Goal: Communication & Community: Answer question/provide support

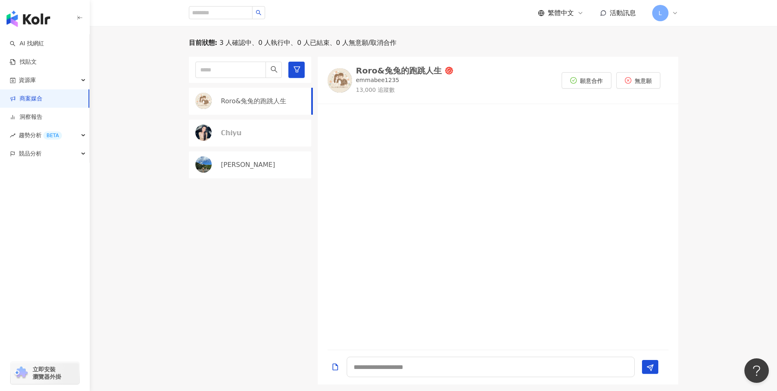
click at [41, 95] on link "商案媒合" at bounding box center [26, 99] width 33 height 8
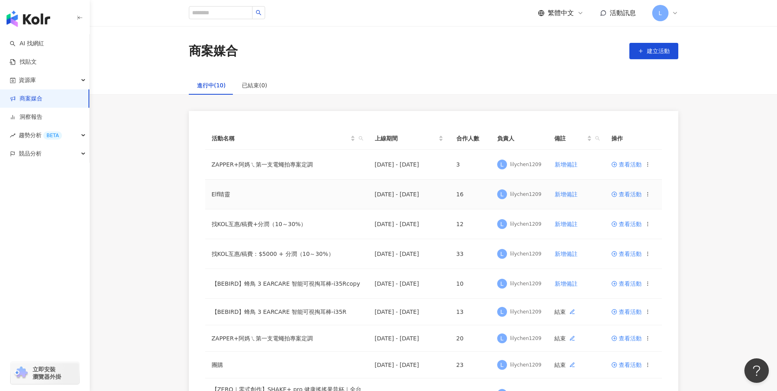
click at [619, 196] on span "查看活動" at bounding box center [626, 194] width 30 height 6
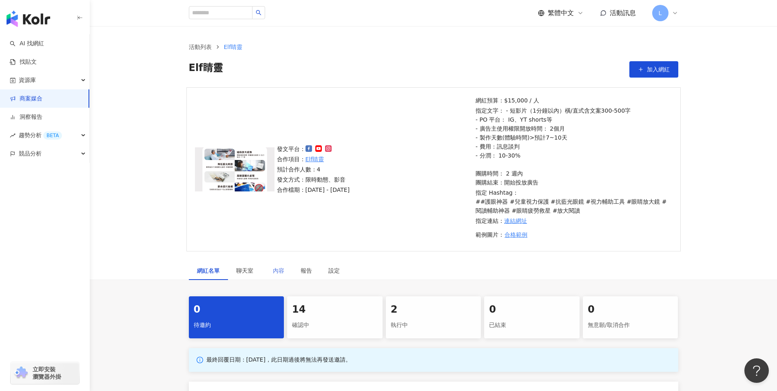
click at [285, 272] on div "內容" at bounding box center [279, 270] width 28 height 19
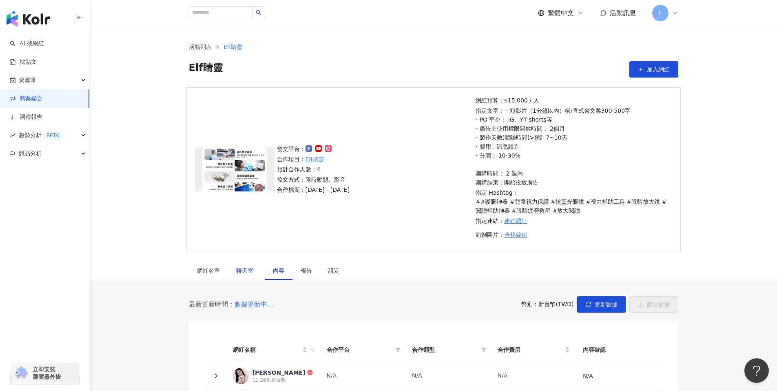
click at [241, 269] on span "聊天室" at bounding box center [246, 271] width 20 height 6
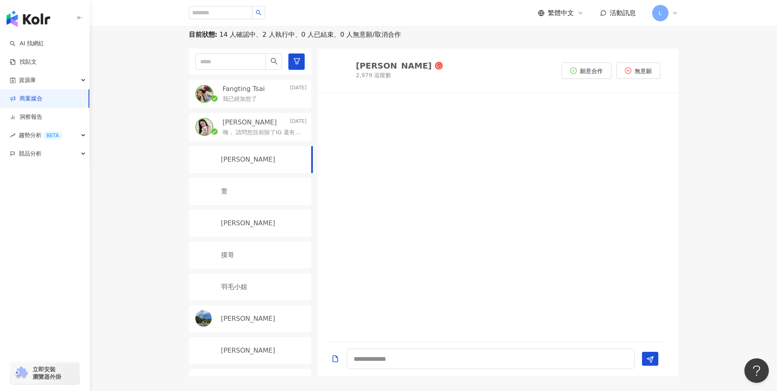
scroll to position [297, 0]
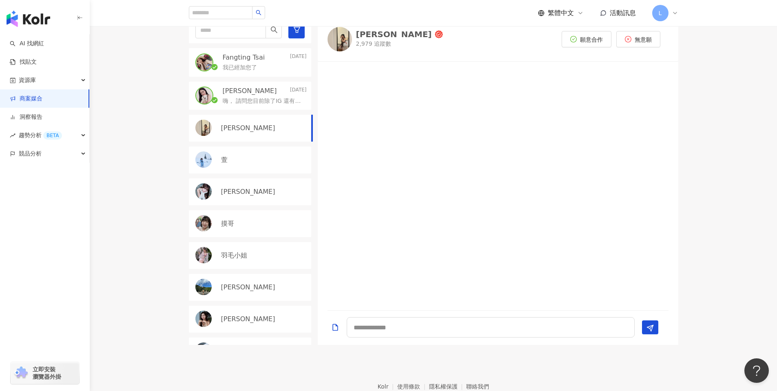
click at [246, 102] on p "嗨， 請問您目前除了IG 還有在經營其他平台嗎？" at bounding box center [263, 101] width 81 height 8
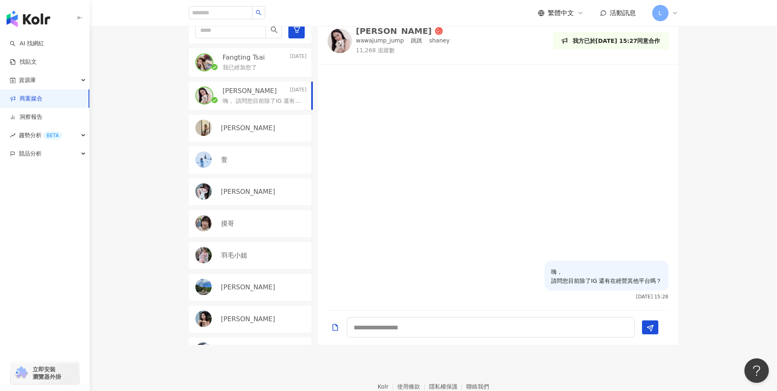
click at [241, 55] on p "Fangting Tsai" at bounding box center [244, 57] width 42 height 9
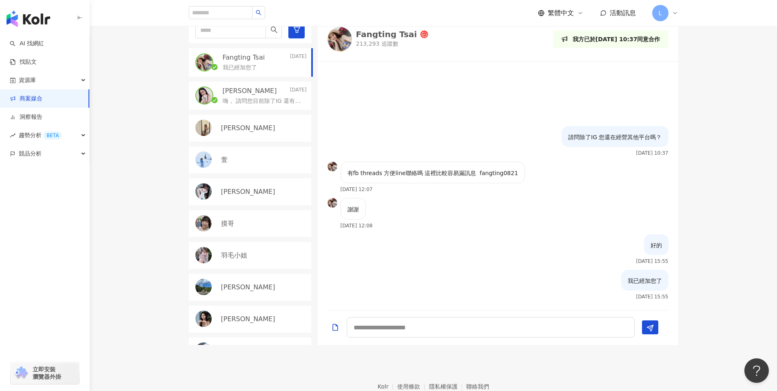
click at [42, 98] on link "商案媒合" at bounding box center [26, 99] width 33 height 8
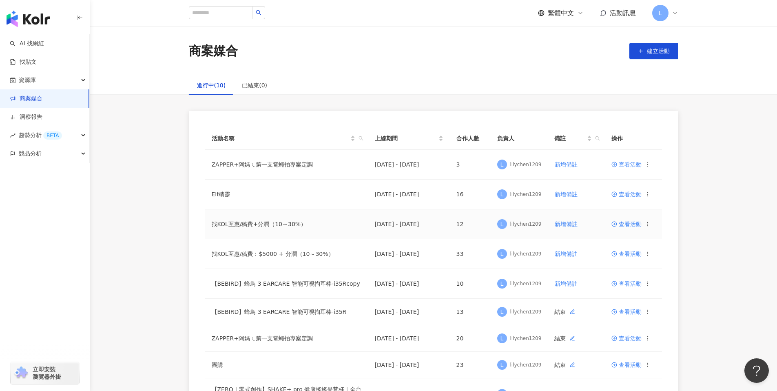
click at [623, 219] on td "查看活動" at bounding box center [633, 224] width 57 height 30
click at [625, 224] on span "查看活動" at bounding box center [626, 224] width 30 height 6
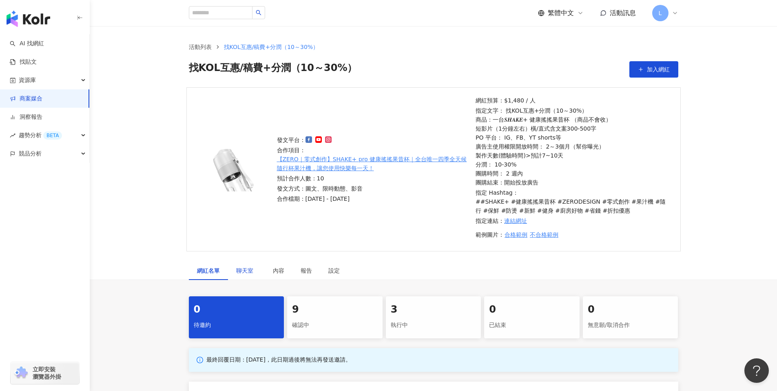
click at [245, 266] on div "聊天室" at bounding box center [246, 270] width 20 height 9
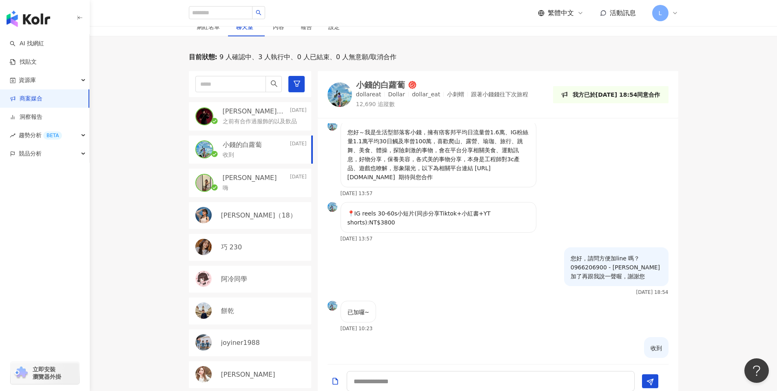
scroll to position [16, 0]
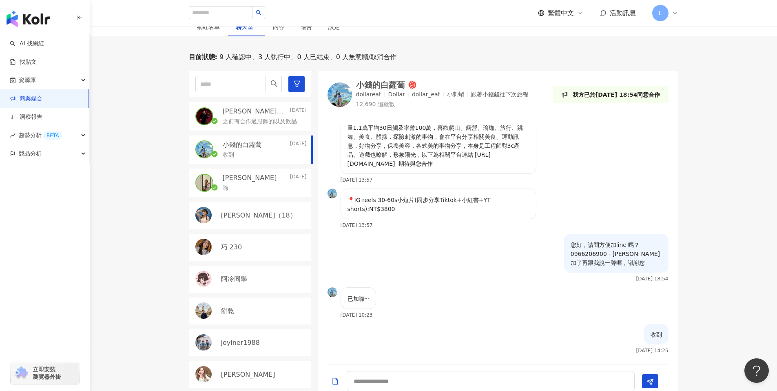
click at [243, 176] on div "Julie 2025/8/11" at bounding box center [265, 177] width 84 height 9
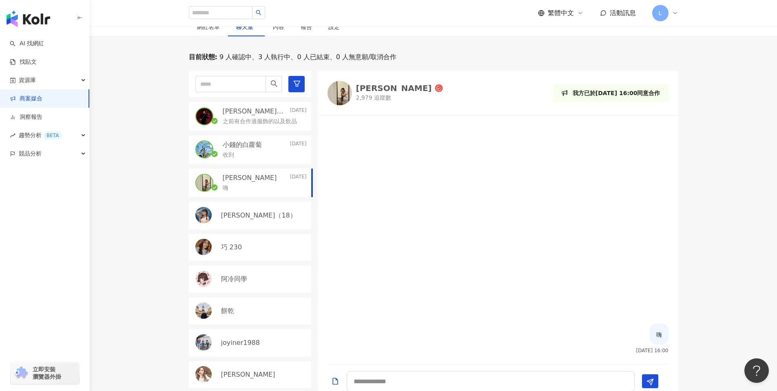
click at [255, 115] on p "Jimmy｜彥傑" at bounding box center [256, 111] width 66 height 9
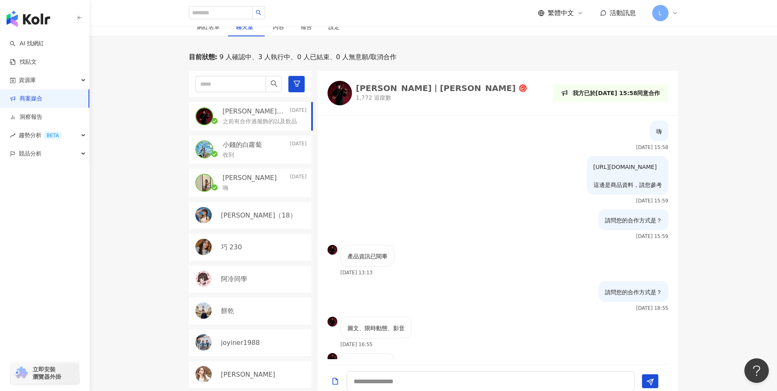
scroll to position [174, 0]
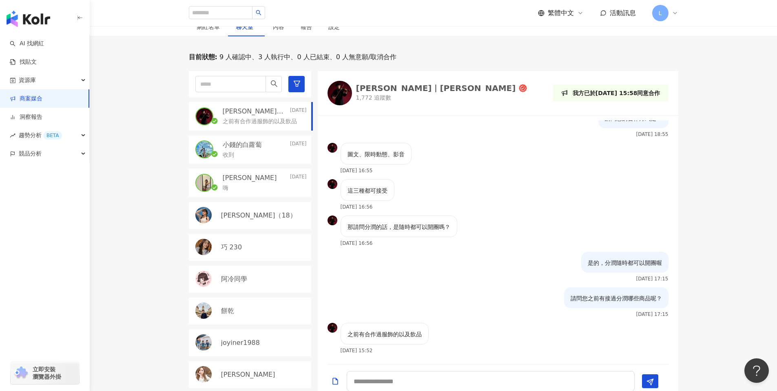
click at [42, 102] on link "商案媒合" at bounding box center [26, 99] width 33 height 8
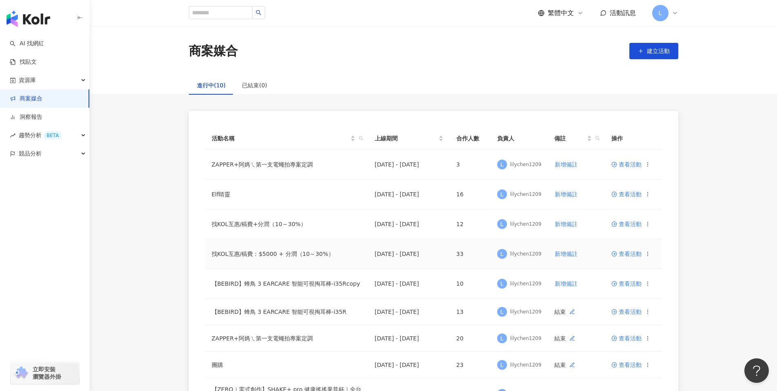
click at [630, 256] on span "查看活動" at bounding box center [626, 254] width 30 height 6
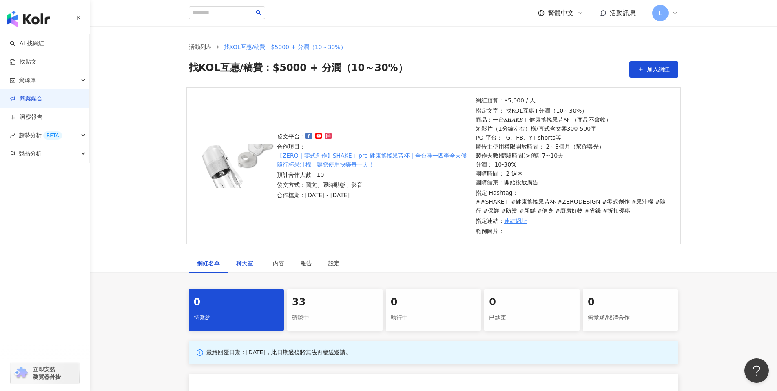
click at [239, 261] on span "聊天室" at bounding box center [246, 263] width 20 height 6
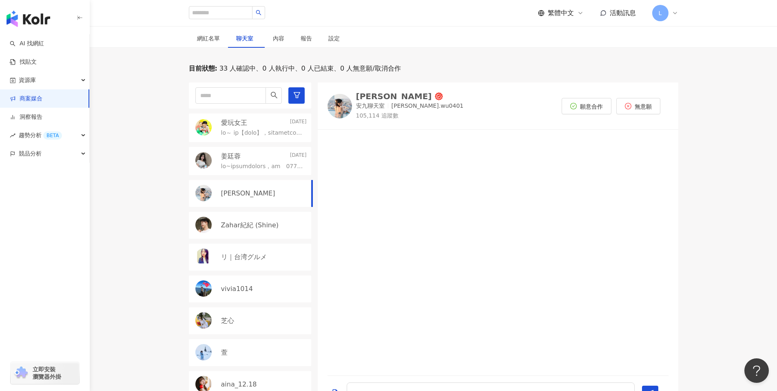
scroll to position [244, 0]
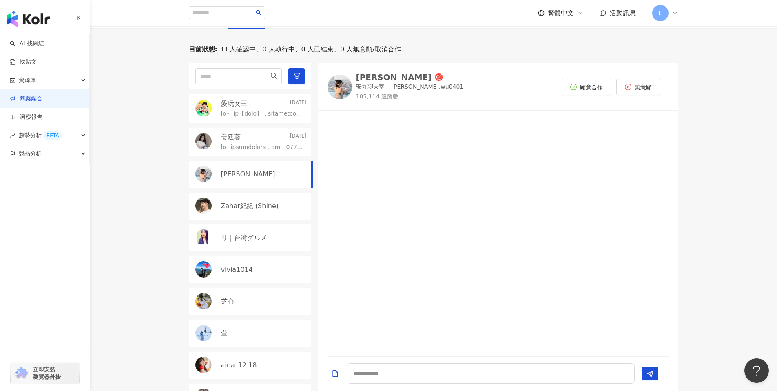
click at [259, 114] on p at bounding box center [262, 114] width 82 height 8
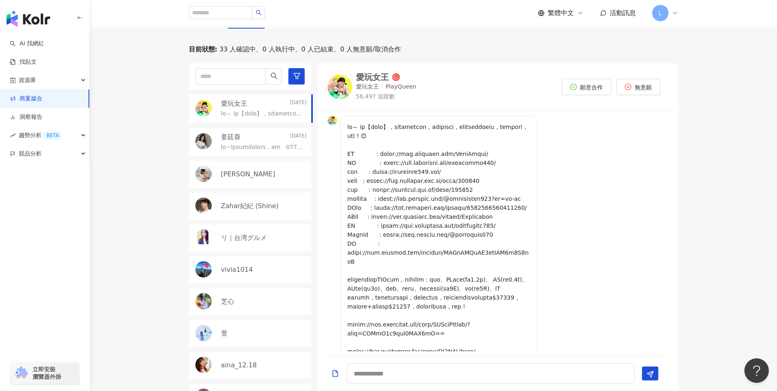
click at [245, 153] on div "姜廷蓉 2025/8/15" at bounding box center [250, 142] width 122 height 29
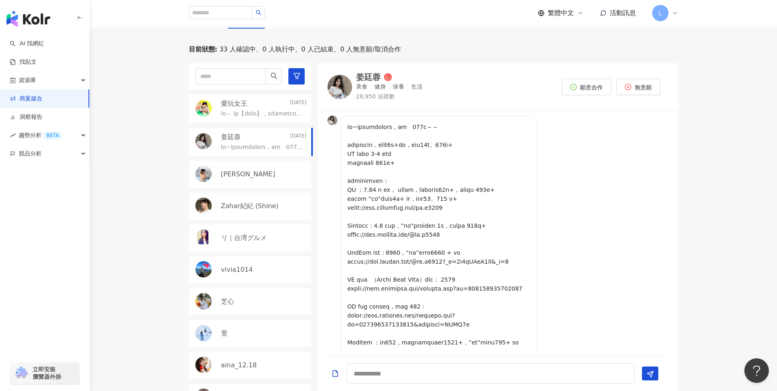
click at [342, 84] on img at bounding box center [340, 87] width 24 height 24
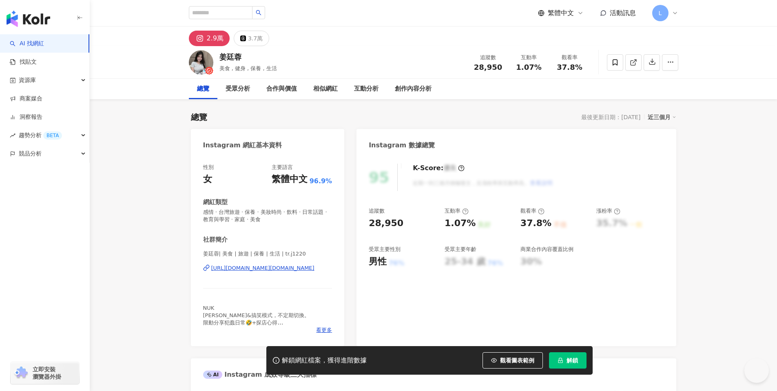
click at [266, 269] on div "[URL][DOMAIN_NAME][DOMAIN_NAME]" at bounding box center [262, 267] width 103 height 7
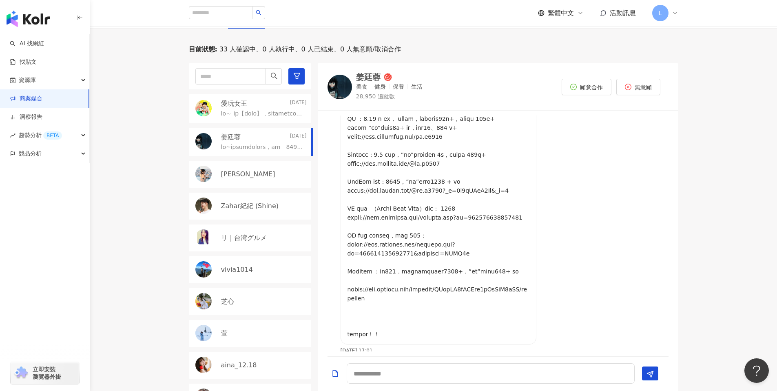
scroll to position [97, 0]
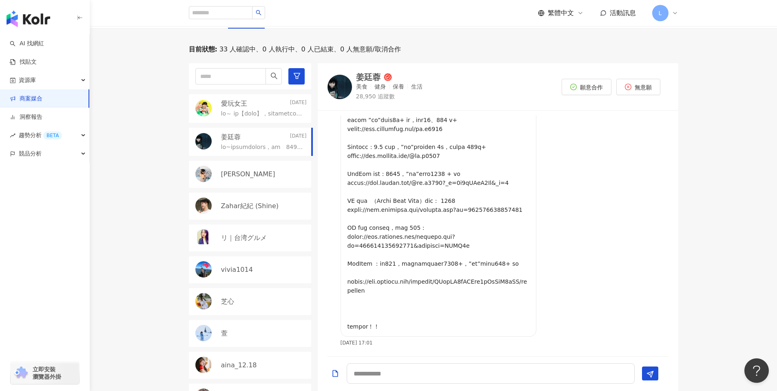
click at [220, 142] on div "姜廷蓉 2025/8/15" at bounding box center [250, 142] width 122 height 29
click at [224, 175] on p "安九" at bounding box center [248, 174] width 54 height 9
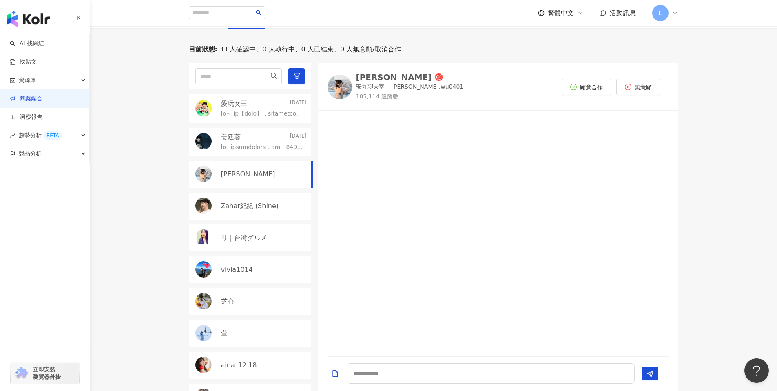
click at [339, 87] on img at bounding box center [340, 87] width 24 height 24
click at [339, 86] on img at bounding box center [340, 87] width 24 height 24
click at [584, 91] on button "願意合作" at bounding box center [587, 87] width 50 height 16
click at [415, 373] on textarea at bounding box center [491, 373] width 288 height 20
type textarea "**"
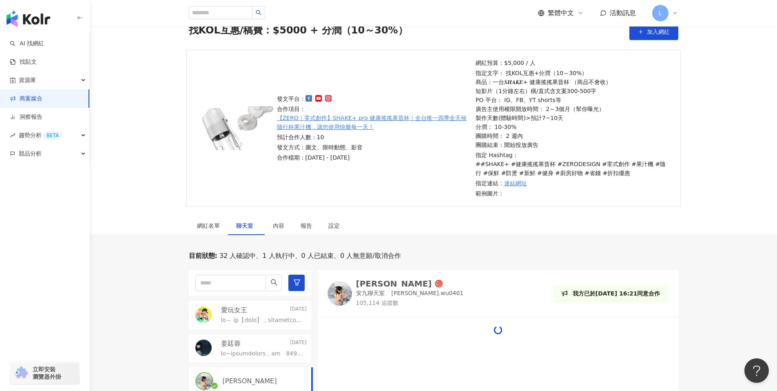
scroll to position [244, 0]
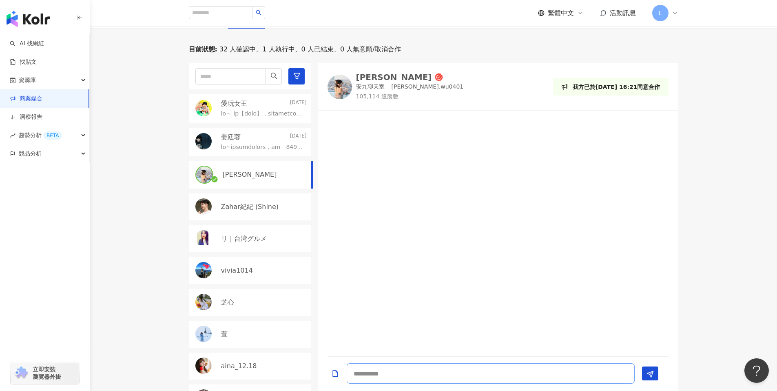
click at [372, 377] on textarea at bounding box center [491, 373] width 288 height 20
type textarea "**"
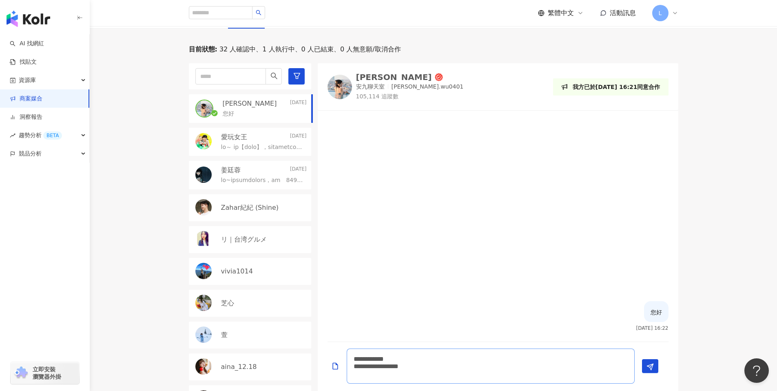
scroll to position [0, 0]
type textarea "**********"
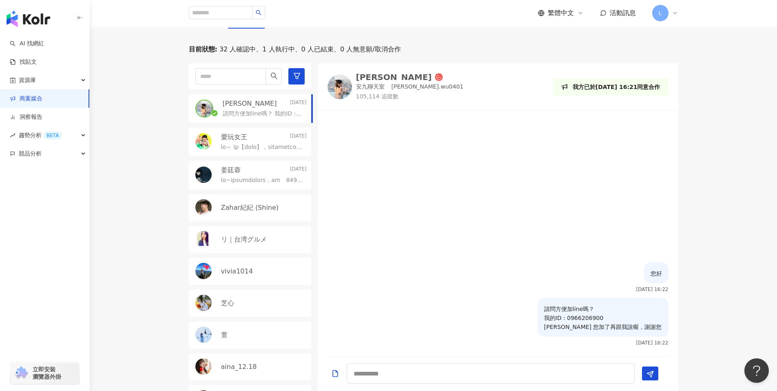
click at [245, 175] on div at bounding box center [264, 180] width 86 height 10
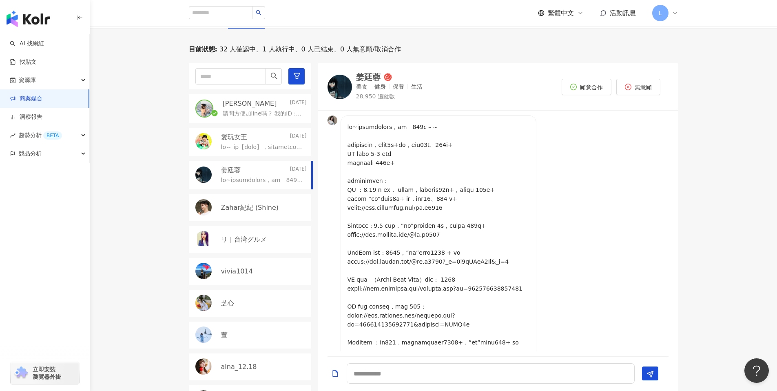
click at [271, 105] on div "安九 Today" at bounding box center [265, 103] width 84 height 9
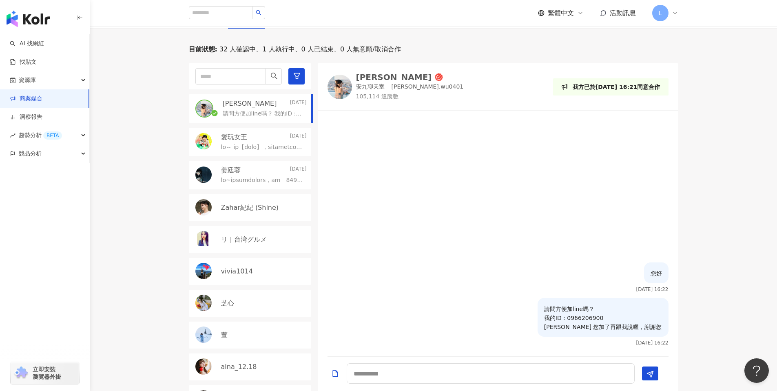
click at [261, 188] on div "姜廷蓉 2025/8/15" at bounding box center [250, 175] width 122 height 29
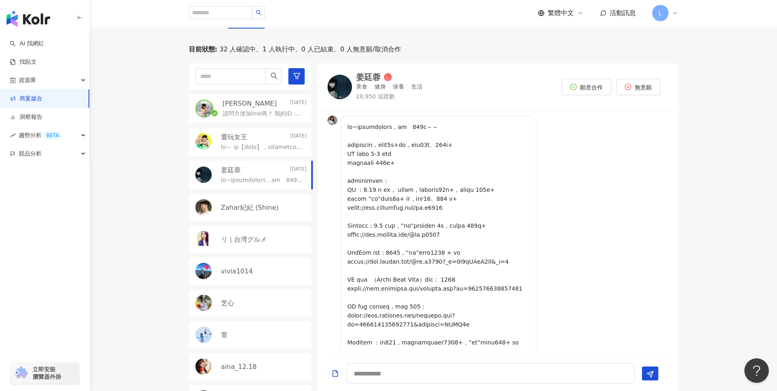
scroll to position [97, 0]
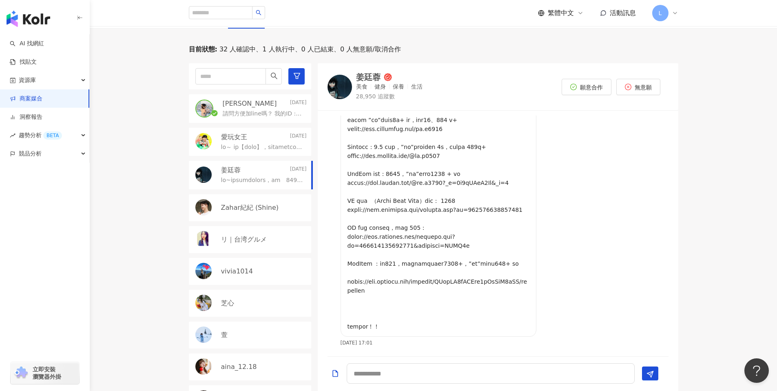
drag, startPoint x: 281, startPoint y: 279, endPoint x: 293, endPoint y: 279, distance: 11.8
click at [281, 278] on div "vivia1014" at bounding box center [250, 271] width 122 height 27
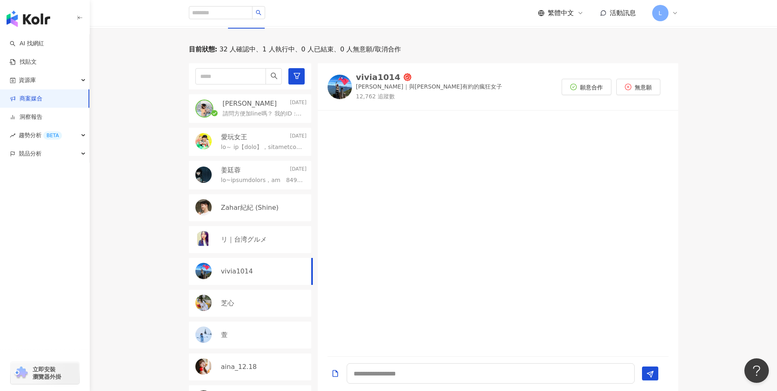
click at [341, 93] on img at bounding box center [340, 87] width 24 height 24
drag, startPoint x: 245, startPoint y: 299, endPoint x: 257, endPoint y: 299, distance: 12.2
click at [246, 299] on div "芝心" at bounding box center [264, 303] width 86 height 9
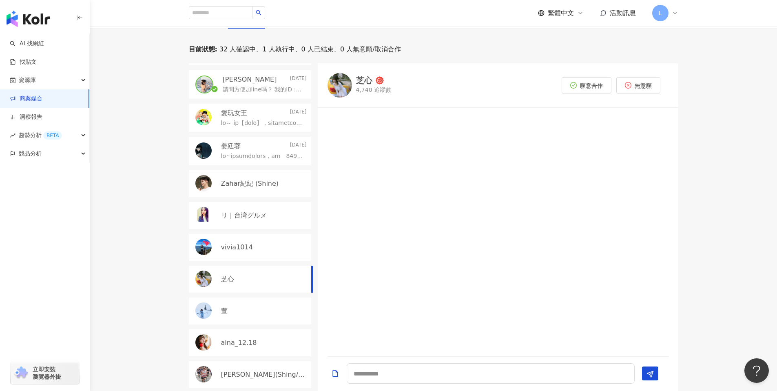
scroll to position [68, 0]
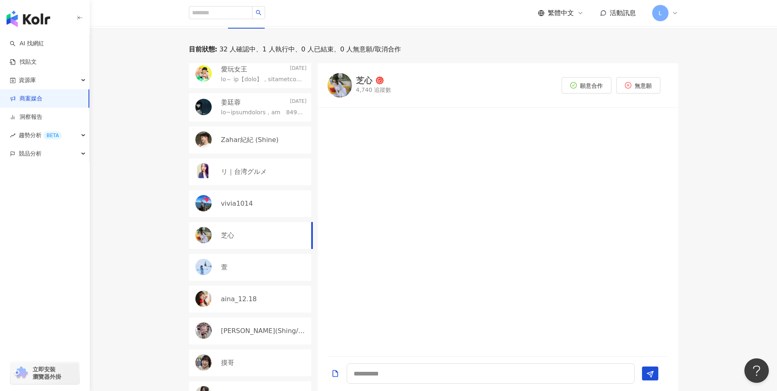
click at [240, 267] on div "萱" at bounding box center [264, 267] width 86 height 9
click at [241, 292] on div "aina_12.18" at bounding box center [250, 299] width 122 height 27
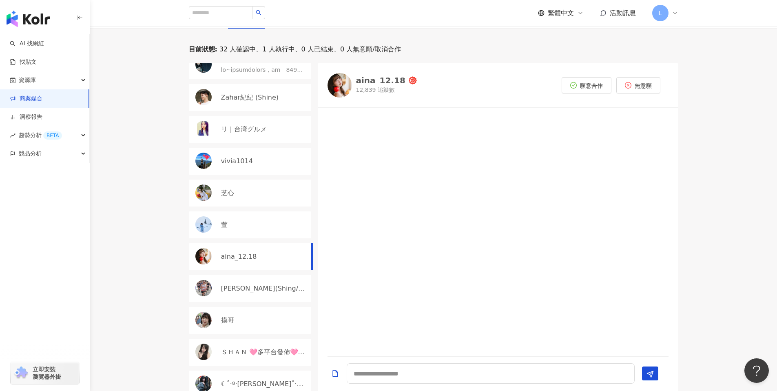
scroll to position [111, 0]
click at [340, 88] on img at bounding box center [340, 85] width 24 height 24
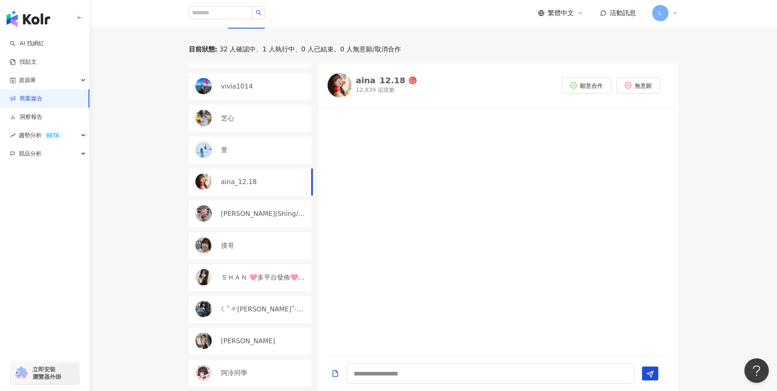
scroll to position [212, 0]
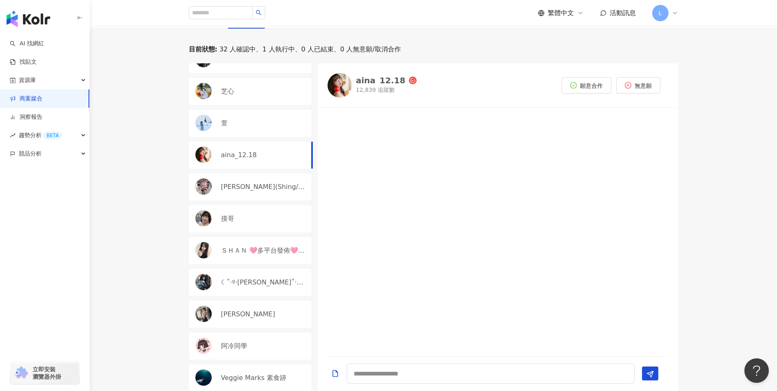
click at [254, 251] on p "ＳＨＡＮ 🩷多平台發佈🩷Youtube /tiktok/小紅書/IG/FB/痞客邦/Dcard" at bounding box center [263, 250] width 84 height 9
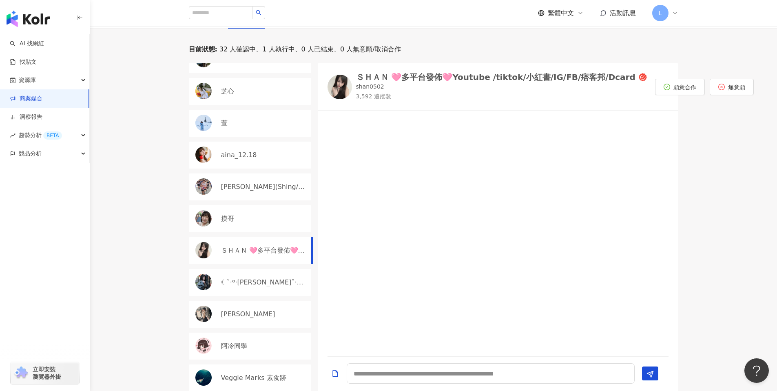
click at [253, 279] on p "☾˚‧º·Nina˚‧º·☾" at bounding box center [263, 282] width 84 height 9
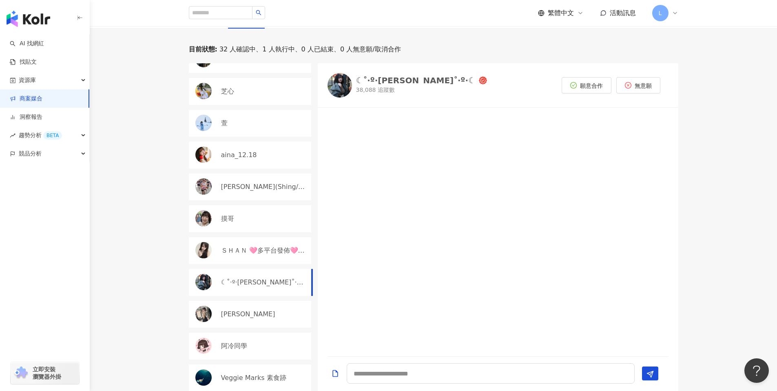
click at [250, 319] on div "鄭采潔" at bounding box center [250, 314] width 122 height 27
click at [262, 350] on div "阿冷同學" at bounding box center [264, 345] width 86 height 9
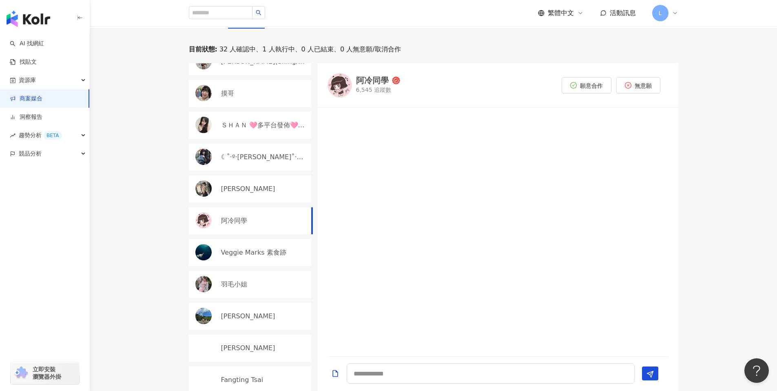
scroll to position [359, 0]
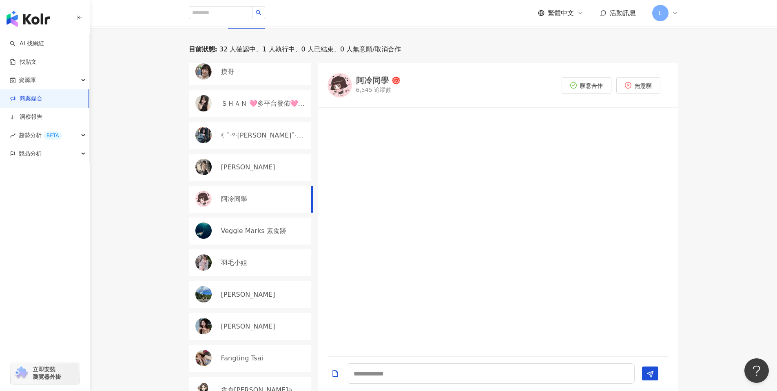
click at [237, 286] on div "陳昱誠" at bounding box center [250, 294] width 122 height 27
click at [249, 323] on p "米雪 Michelle" at bounding box center [248, 326] width 54 height 9
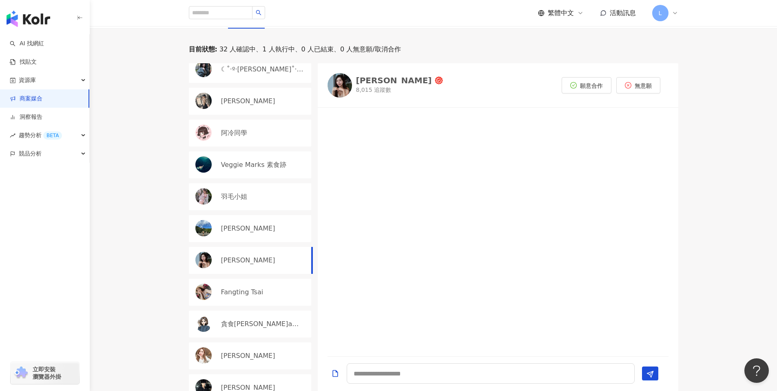
scroll to position [426, 0]
click at [251, 291] on p "Fangting Tsai" at bounding box center [242, 290] width 42 height 9
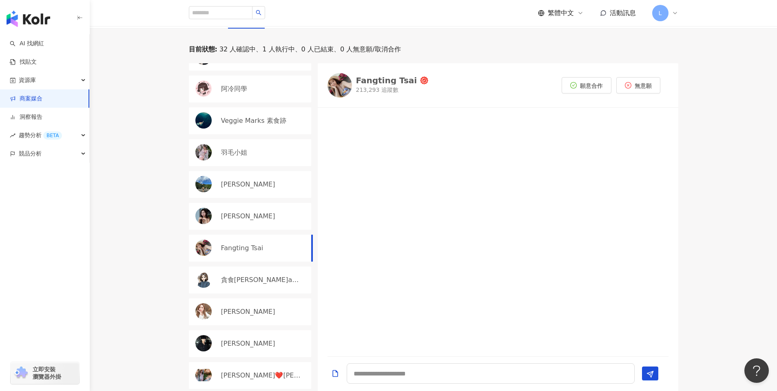
scroll to position [753, 0]
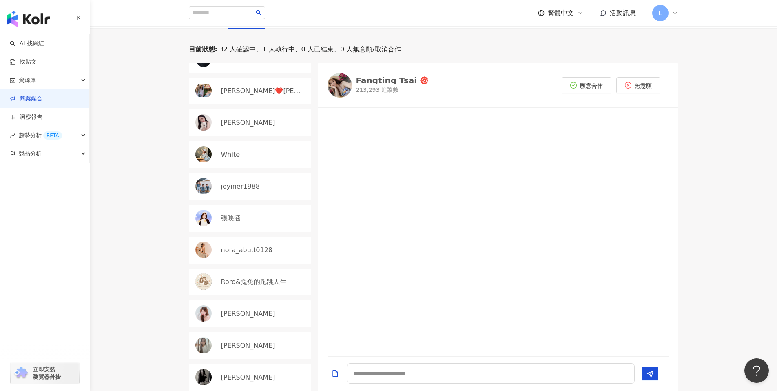
click at [247, 265] on div "安九 Today 請問方便加line嗎？ 我的ID : 0966206900 Lily 您加了再跟我說喔，謝謝您 愛玩女王 2025/8/16 姜廷蓉 202…" at bounding box center [253, 227] width 129 height 328
click at [253, 250] on p "nora_abu.t0128" at bounding box center [247, 250] width 52 height 9
click at [348, 89] on img at bounding box center [340, 87] width 24 height 24
click at [629, 17] on span "活動訊息 1" at bounding box center [623, 13] width 26 height 9
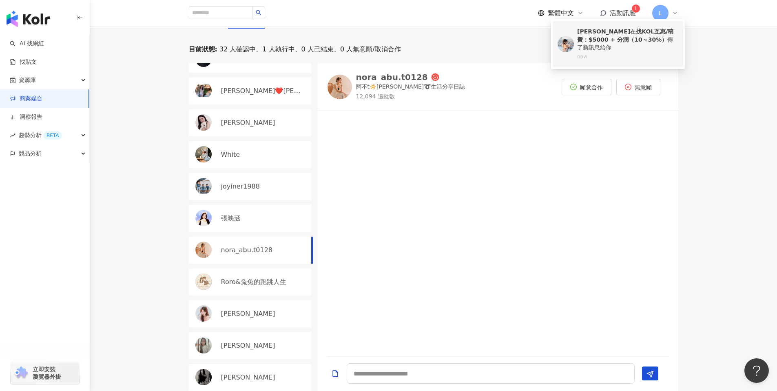
click at [615, 36] on div "安九 在 找KOL互惠/稿費：$5000 + 分潤（10～30%） 傳了新訊息給你" at bounding box center [627, 40] width 101 height 24
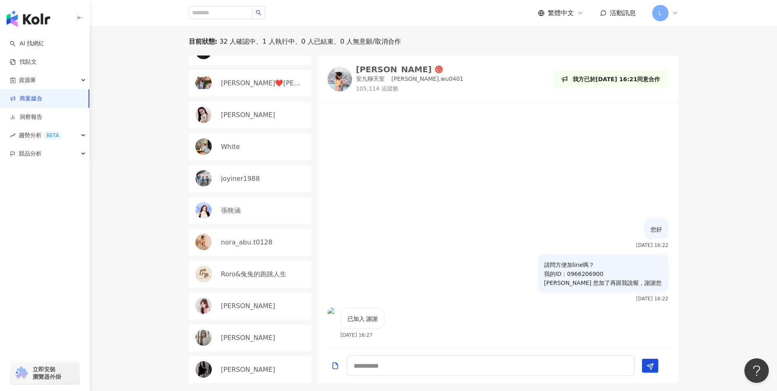
scroll to position [253, 0]
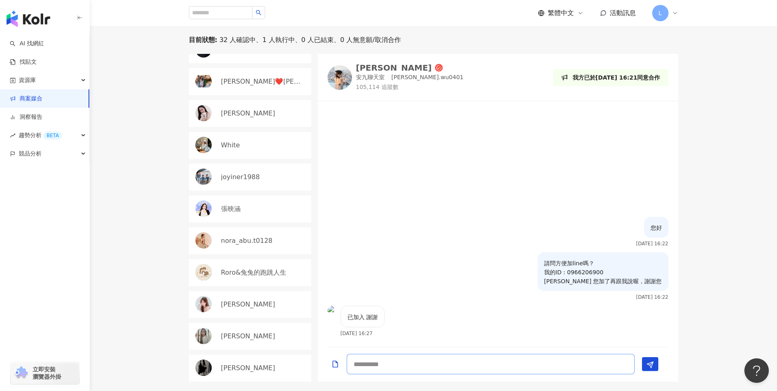
click at [377, 364] on textarea at bounding box center [491, 364] width 288 height 20
click at [432, 369] on textarea at bounding box center [491, 364] width 288 height 20
paste textarea "*********"
type textarea "**********"
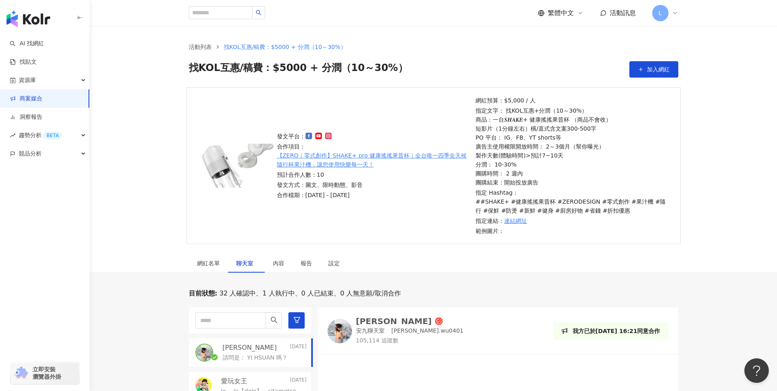
scroll to position [289, 0]
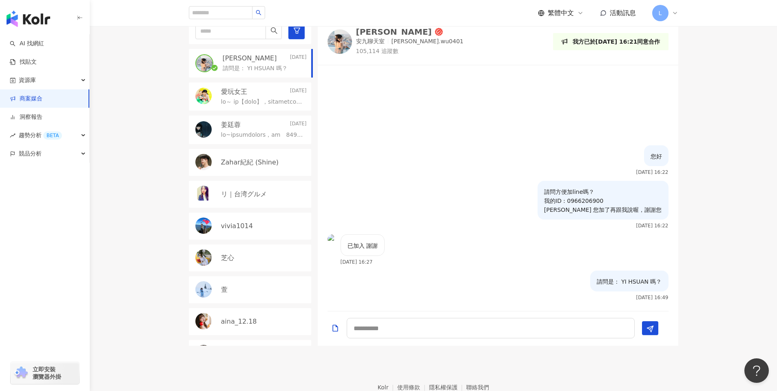
click at [255, 90] on div "愛玩女王 2025/8/16" at bounding box center [264, 91] width 86 height 9
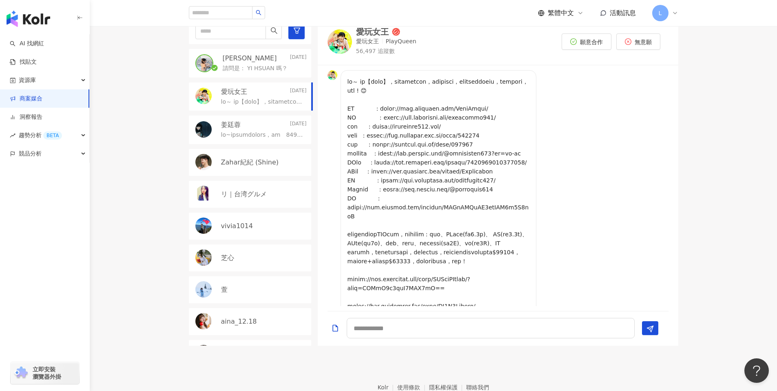
scroll to position [258, 0]
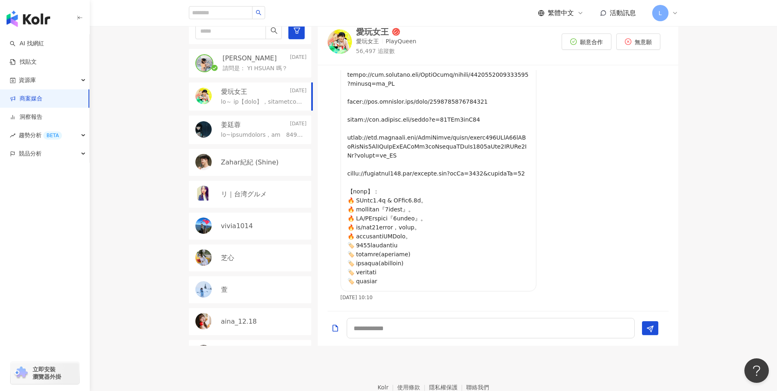
click at [239, 106] on p at bounding box center [262, 102] width 82 height 8
click at [239, 130] on div at bounding box center [264, 134] width 86 height 10
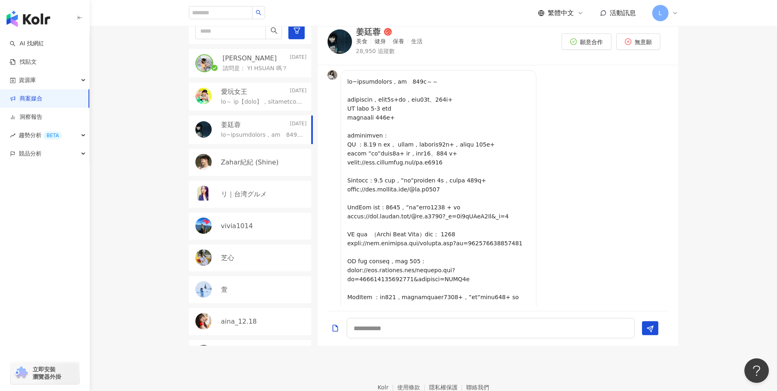
click at [243, 98] on p at bounding box center [262, 102] width 82 height 8
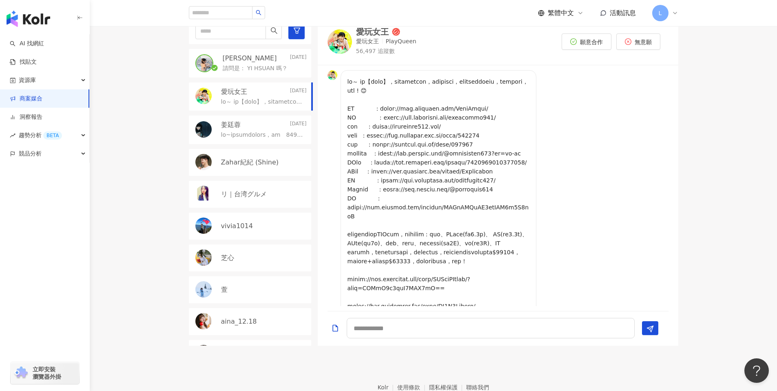
click at [256, 129] on div at bounding box center [264, 134] width 86 height 10
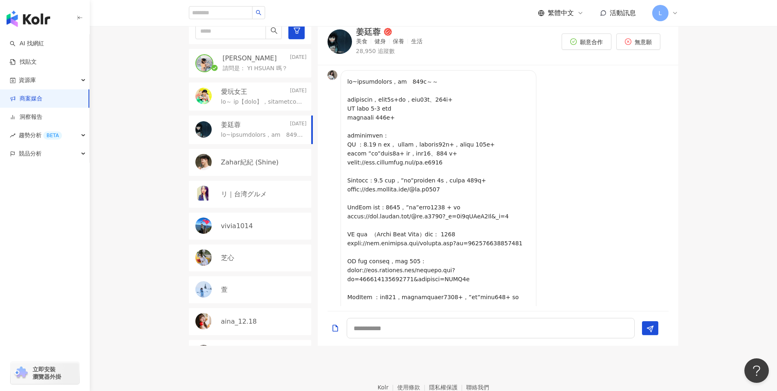
click at [246, 160] on p "Zahar紀紀 (Shine)" at bounding box center [250, 162] width 58 height 9
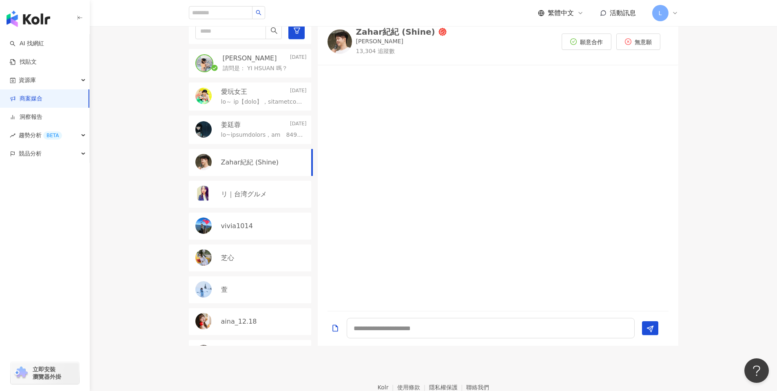
click at [245, 129] on div "姜廷蓉 2025/8/15" at bounding box center [264, 124] width 86 height 9
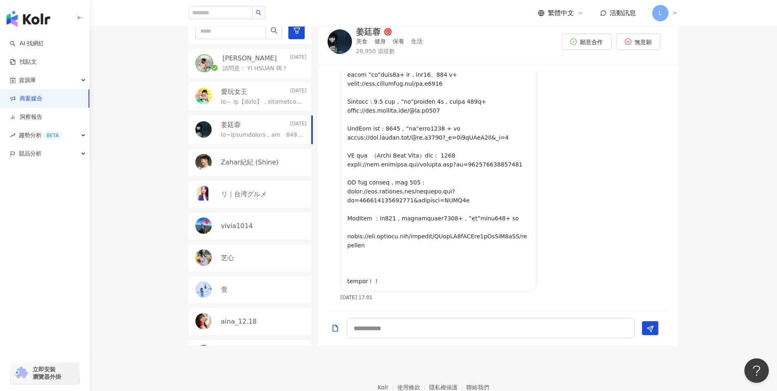
click at [248, 164] on p "Zahar紀紀 (Shine)" at bounding box center [250, 162] width 58 height 9
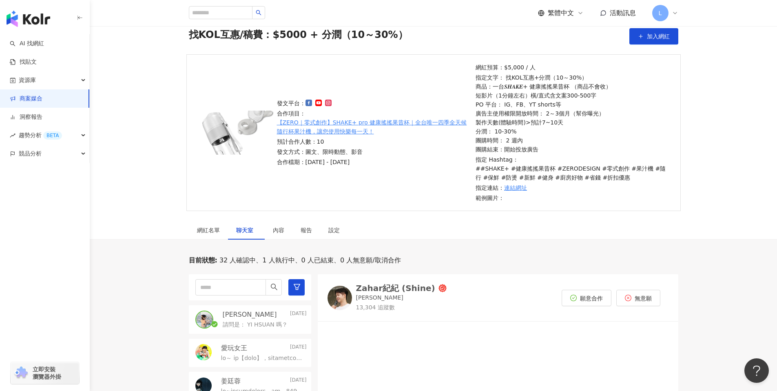
scroll to position [258, 0]
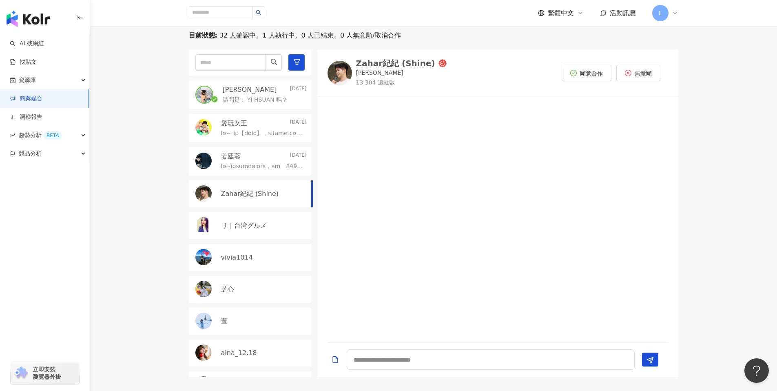
click at [344, 65] on img at bounding box center [340, 73] width 24 height 24
click at [233, 225] on p "リ｜台湾グルメ" at bounding box center [244, 225] width 46 height 9
click at [244, 256] on p "vivia1014" at bounding box center [237, 257] width 32 height 9
click at [238, 295] on div "芝心" at bounding box center [250, 289] width 122 height 27
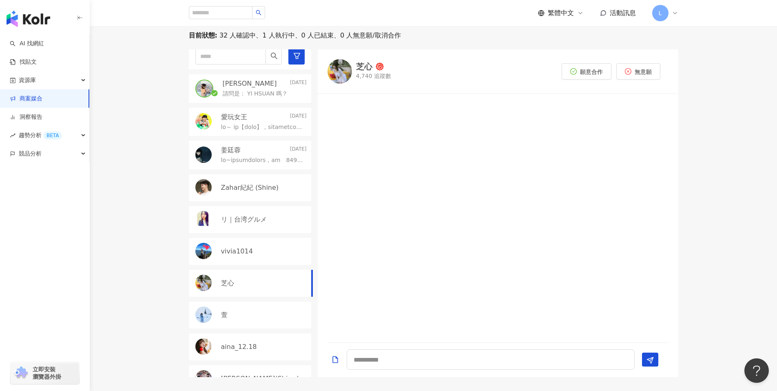
scroll to position [10, 0]
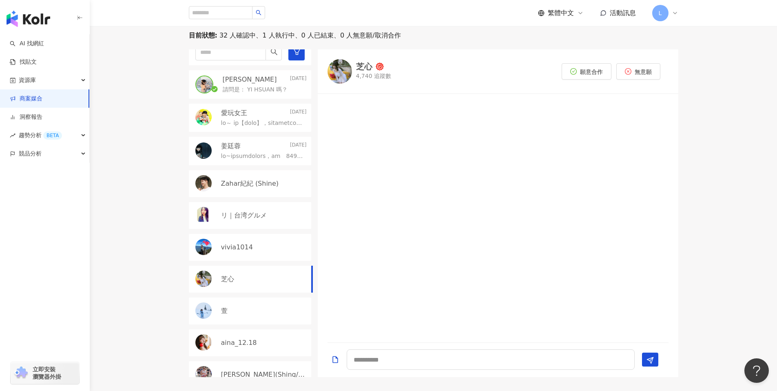
click at [256, 250] on div "vivia1014" at bounding box center [264, 247] width 86 height 9
click at [336, 73] on img at bounding box center [340, 73] width 24 height 24
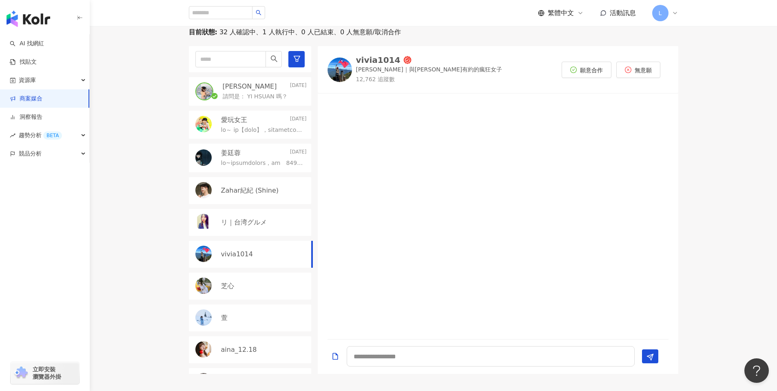
scroll to position [269, 0]
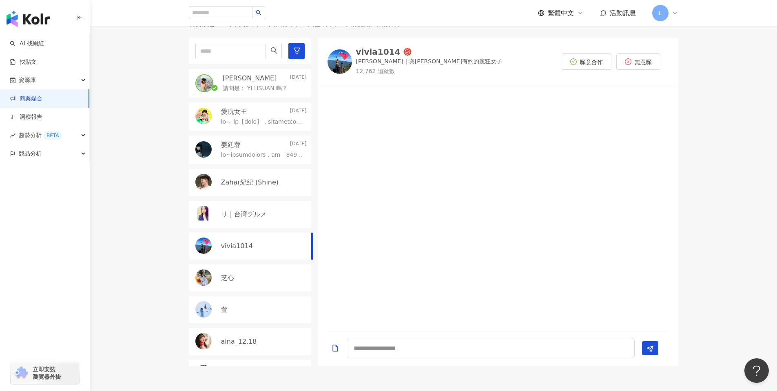
click at [264, 89] on p "請問是： YI HSUAN 嗎？" at bounding box center [255, 88] width 65 height 8
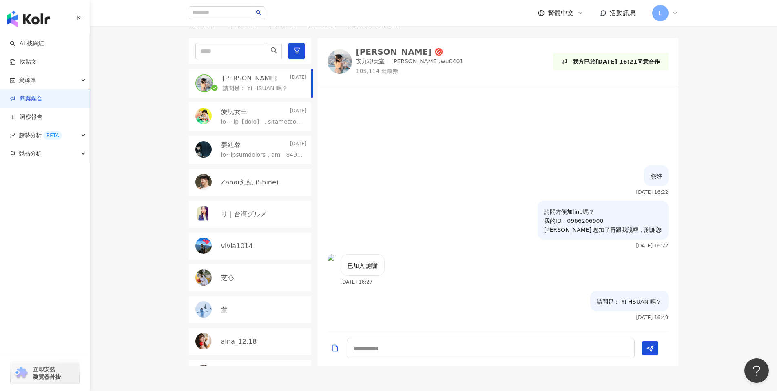
click at [344, 67] on img at bounding box center [340, 61] width 24 height 24
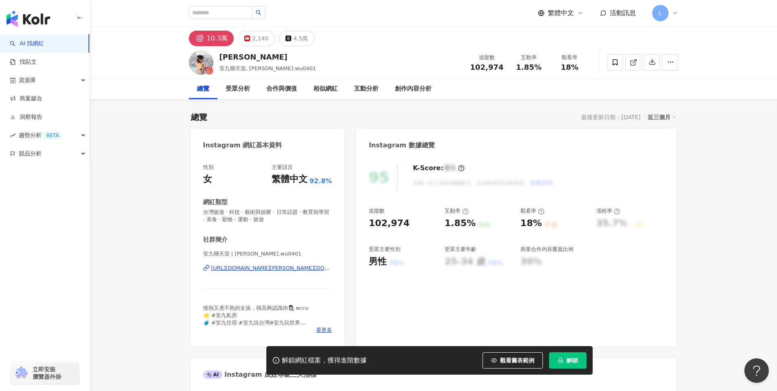
click at [268, 266] on div "[URL][DOMAIN_NAME][PERSON_NAME][DOMAIN_NAME]" at bounding box center [271, 267] width 121 height 7
click at [252, 36] on div "2,140" at bounding box center [260, 38] width 16 height 11
click at [258, 41] on div "2,140" at bounding box center [260, 38] width 16 height 11
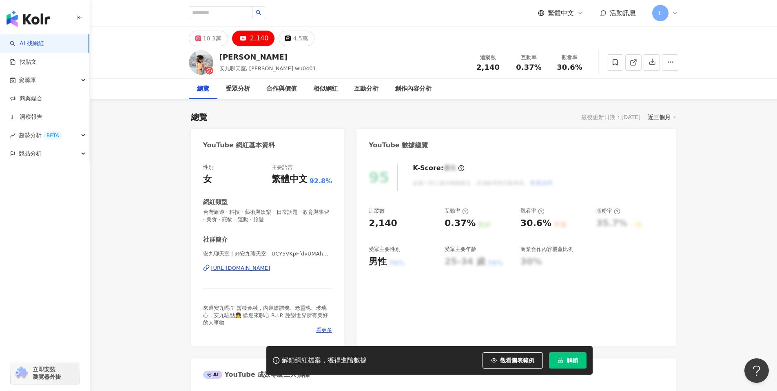
click at [270, 270] on div "[URL][DOMAIN_NAME]" at bounding box center [240, 267] width 59 height 7
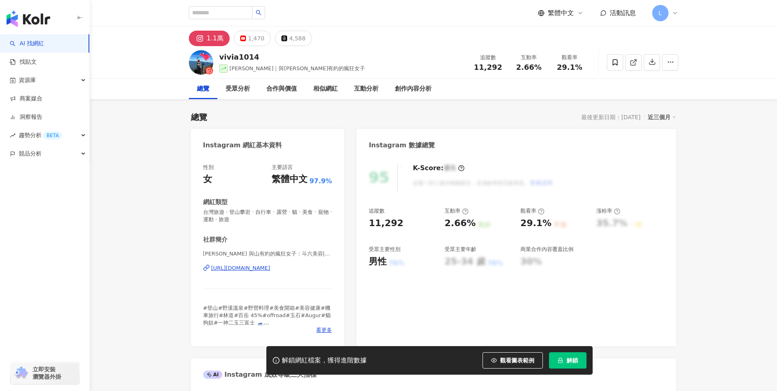
click at [249, 268] on div "[URL][DOMAIN_NAME]" at bounding box center [240, 267] width 59 height 7
click at [248, 38] on div "1,470" at bounding box center [256, 38] width 16 height 11
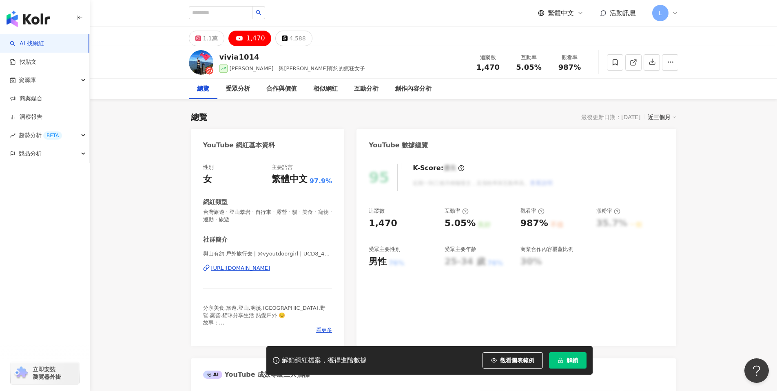
click at [270, 269] on div "[URL][DOMAIN_NAME]" at bounding box center [240, 267] width 59 height 7
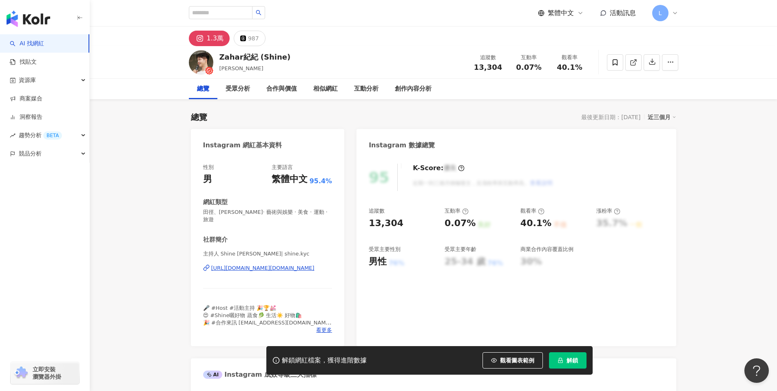
click at [294, 264] on div "https://www.instagram.com/shine.kyc/" at bounding box center [262, 267] width 103 height 7
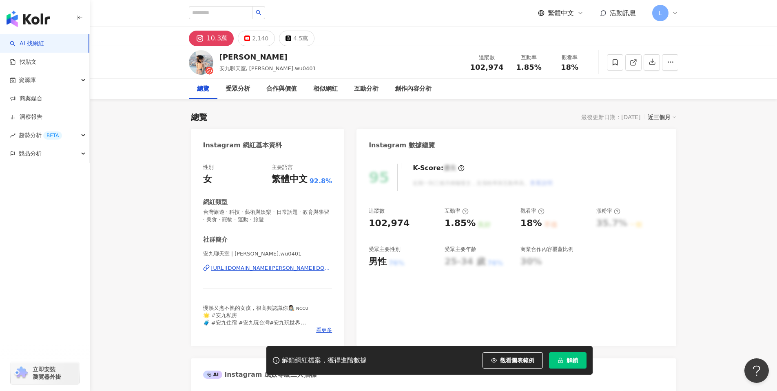
click at [279, 266] on div "[URL][DOMAIN_NAME][PERSON_NAME][DOMAIN_NAME]" at bounding box center [271, 267] width 121 height 7
click at [261, 39] on div "2,140" at bounding box center [260, 38] width 16 height 11
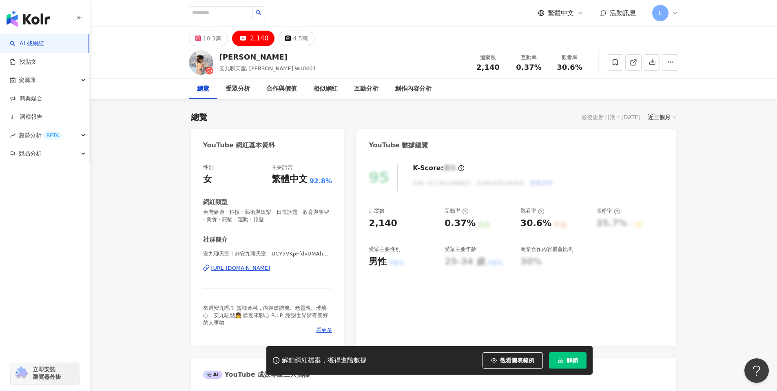
click at [270, 266] on div "[URL][DOMAIN_NAME]" at bounding box center [240, 267] width 59 height 7
click at [293, 38] on div "4.5萬" at bounding box center [300, 38] width 15 height 11
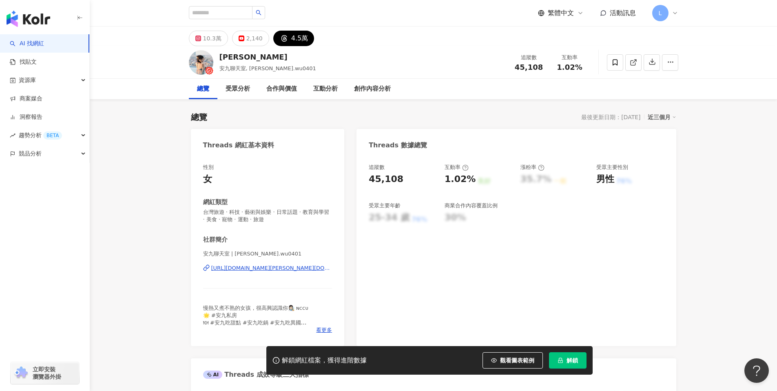
click at [281, 267] on div "[URL][DOMAIN_NAME][PERSON_NAME][DOMAIN_NAME]" at bounding box center [271, 267] width 121 height 7
